Goal: Information Seeking & Learning: Learn about a topic

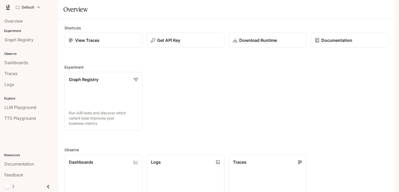
click at [361, 8] on span "Documentation" at bounding box center [364, 7] width 26 height 6
click at [109, 11] on div "Default" at bounding box center [181, 7] width 335 height 10
